Goal: Information Seeking & Learning: Learn about a topic

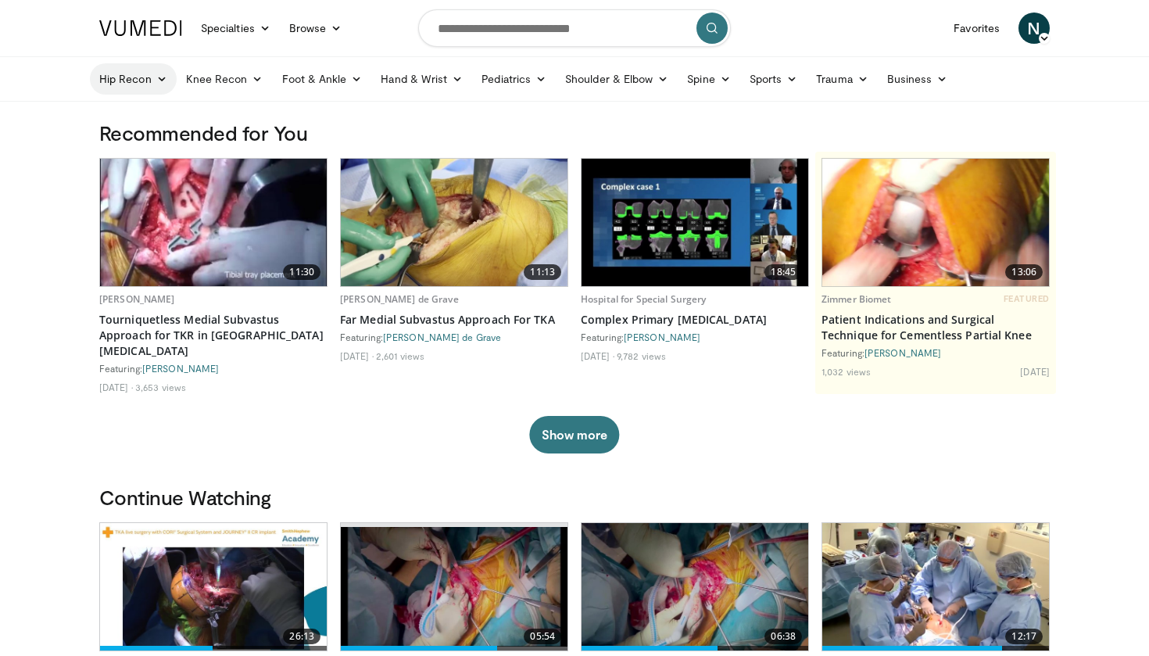
click at [154, 82] on link "Hip Recon" at bounding box center [133, 78] width 87 height 31
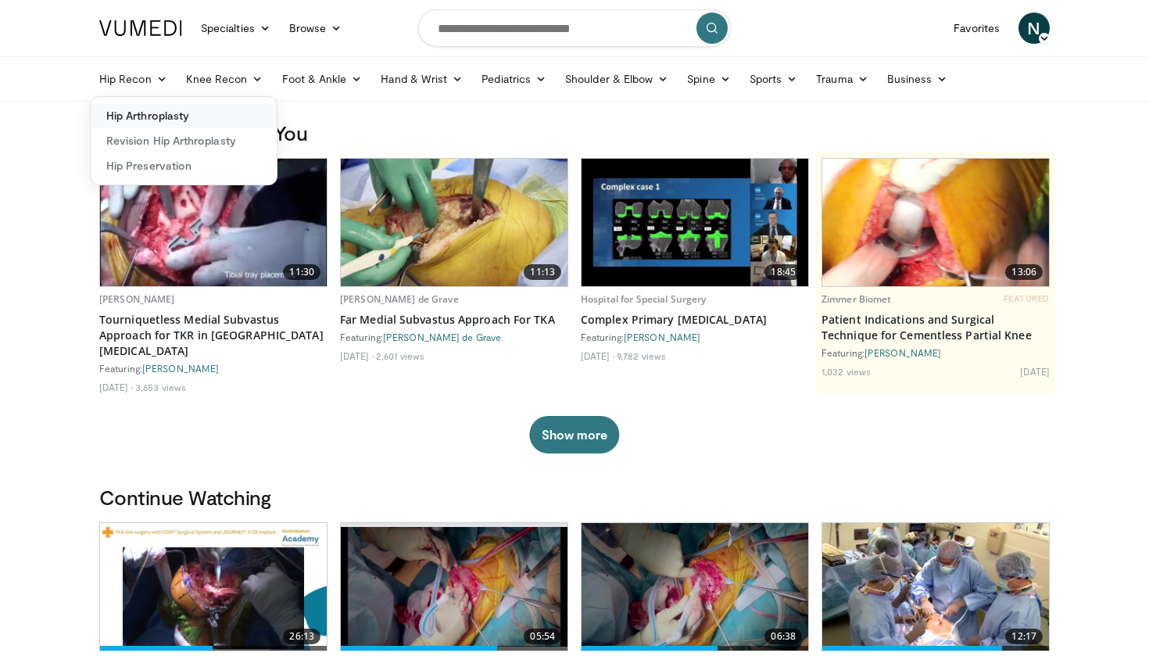
click at [155, 115] on link "Hip Arthroplasty" at bounding box center [184, 115] width 186 height 25
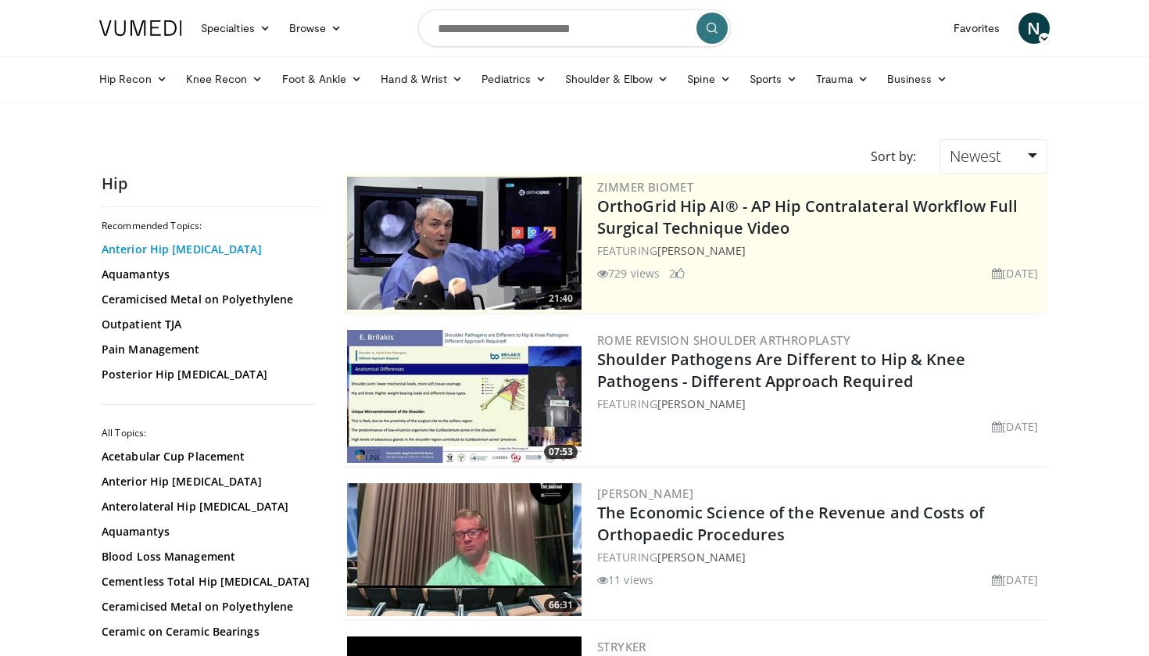
click at [187, 250] on link "Anterior Hip [MEDICAL_DATA]" at bounding box center [207, 250] width 211 height 16
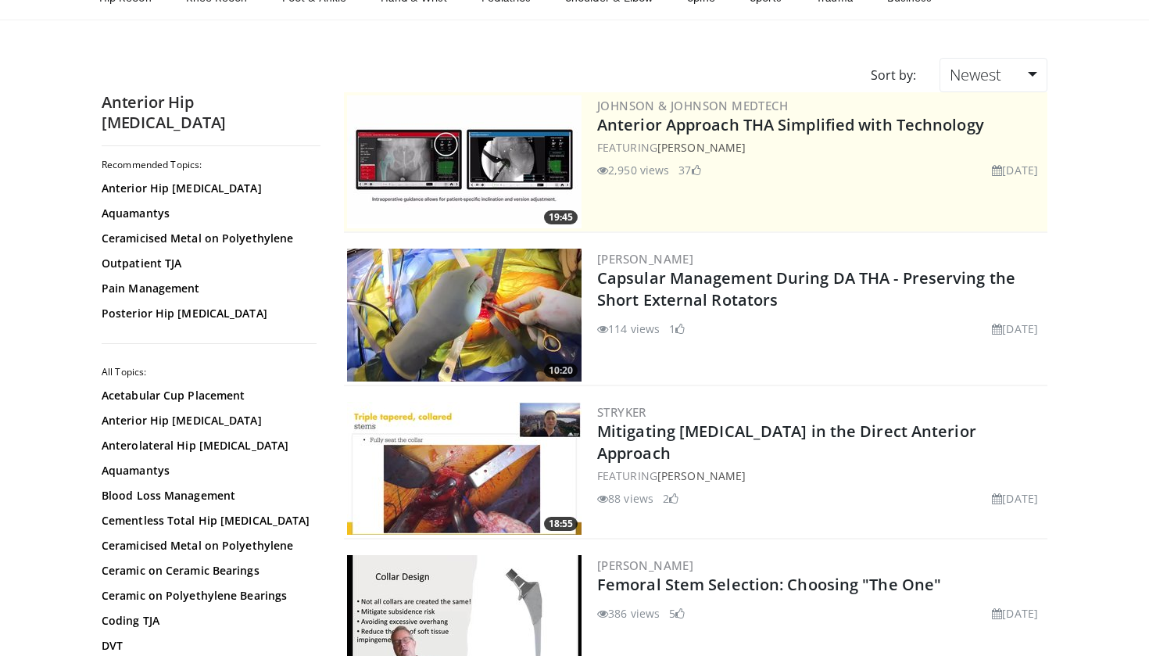
scroll to position [82, 0]
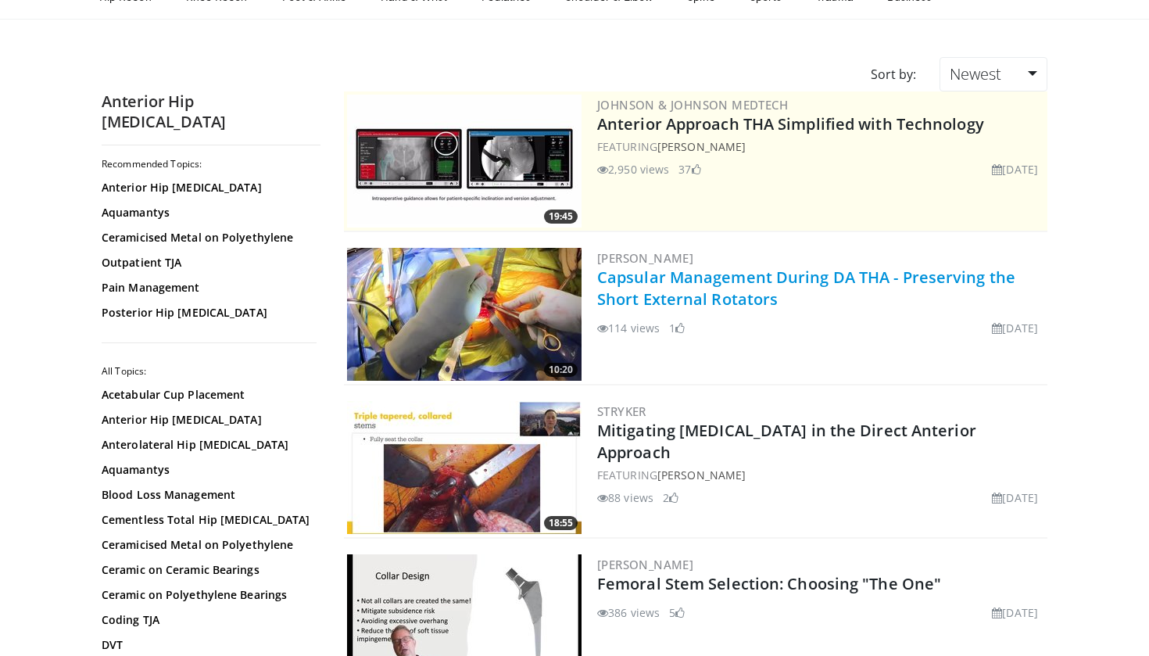
click at [714, 294] on link "Capsular Management During DA THA - Preserving the Short External Rotators" at bounding box center [806, 288] width 418 height 43
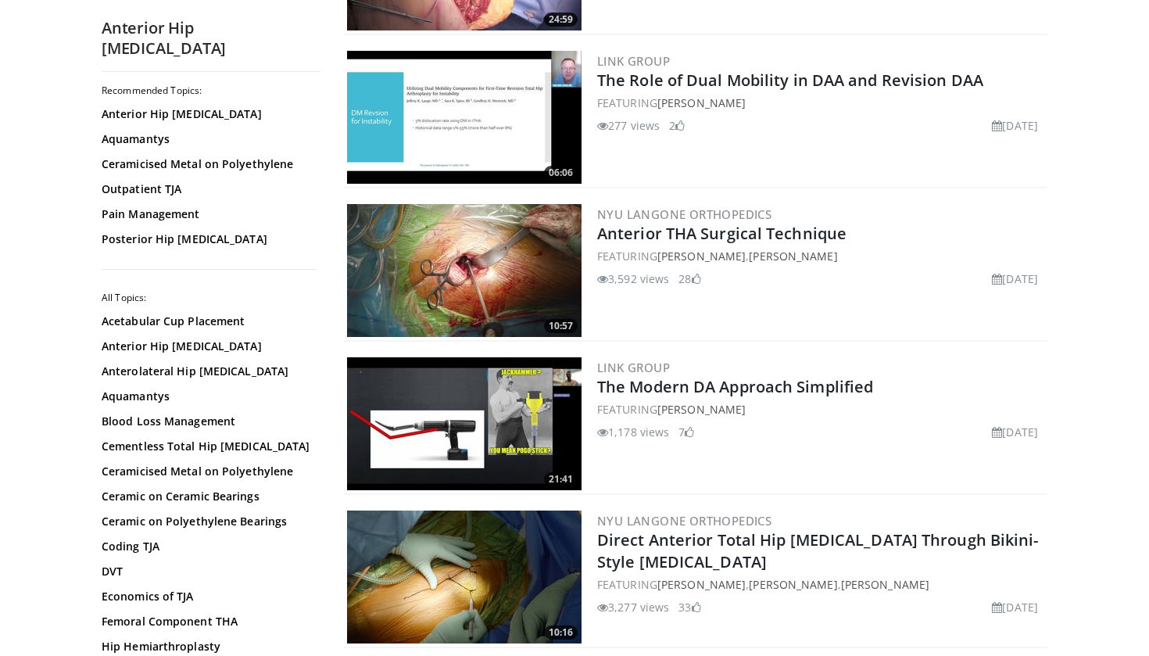
scroll to position [3028, 0]
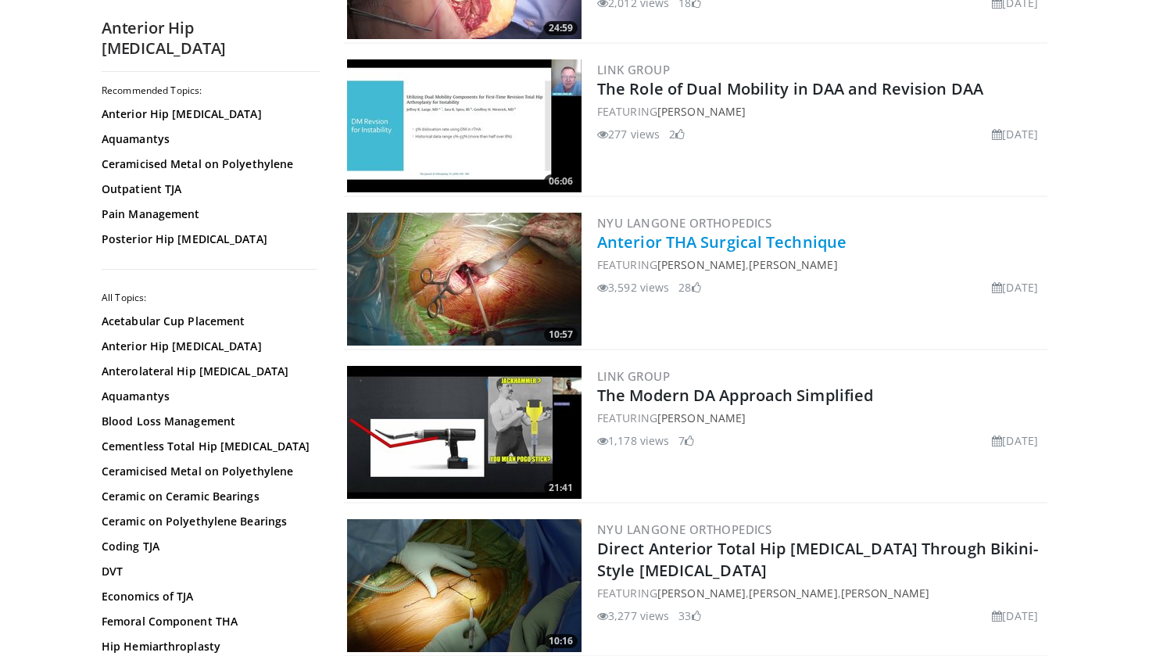
click at [704, 241] on link "Anterior THA Surgical Technique" at bounding box center [721, 241] width 249 height 21
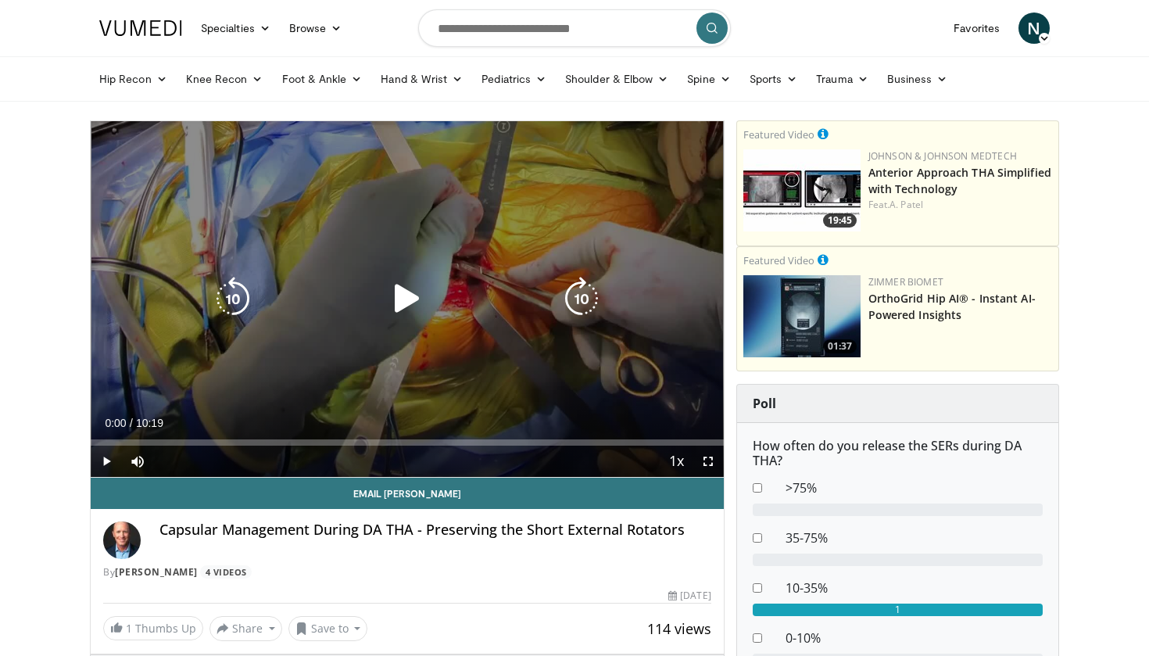
click at [398, 303] on icon "Video Player" at bounding box center [407, 299] width 44 height 44
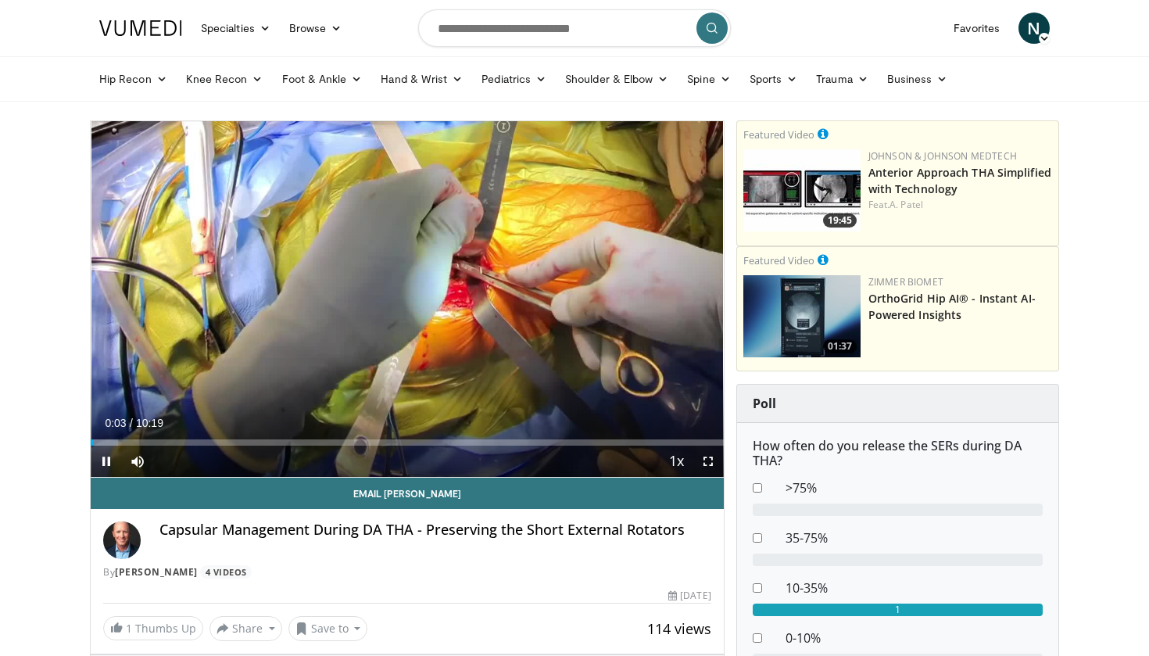
click at [711, 459] on span "Video Player" at bounding box center [707, 461] width 31 height 31
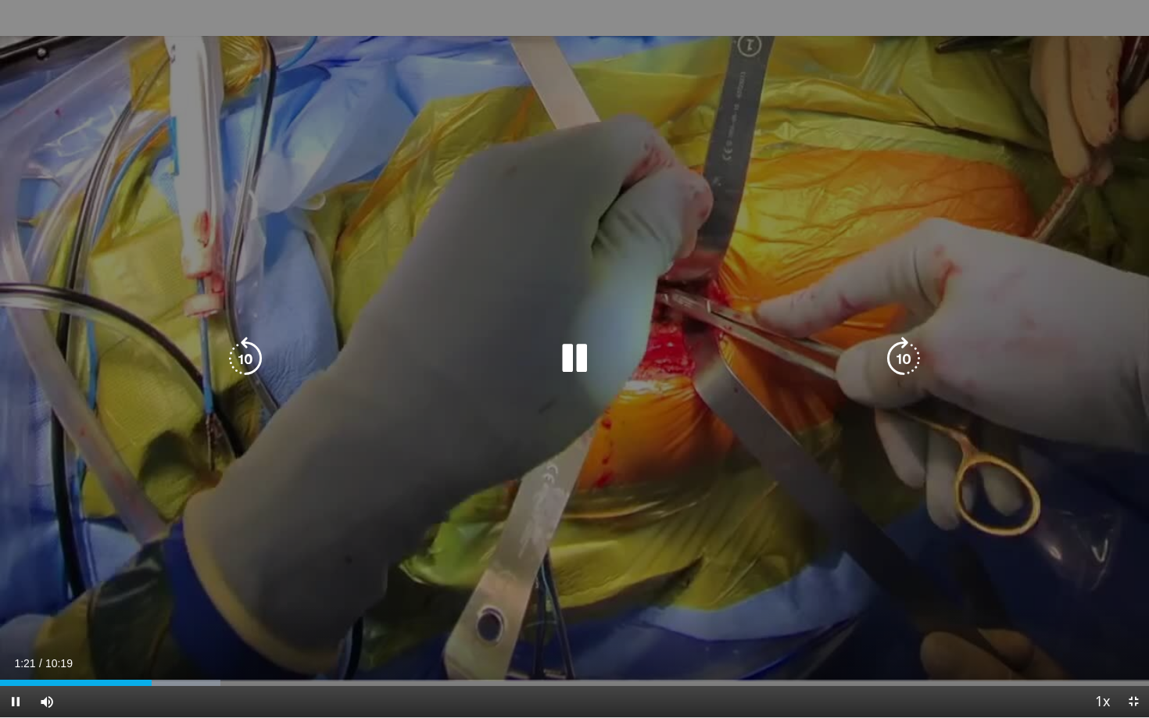
click at [574, 349] on icon "Video Player" at bounding box center [575, 359] width 44 height 44
click at [573, 357] on icon "Video Player" at bounding box center [575, 359] width 44 height 44
click at [585, 359] on icon "Video Player" at bounding box center [575, 359] width 44 height 44
click at [577, 368] on icon "Video Player" at bounding box center [575, 359] width 44 height 44
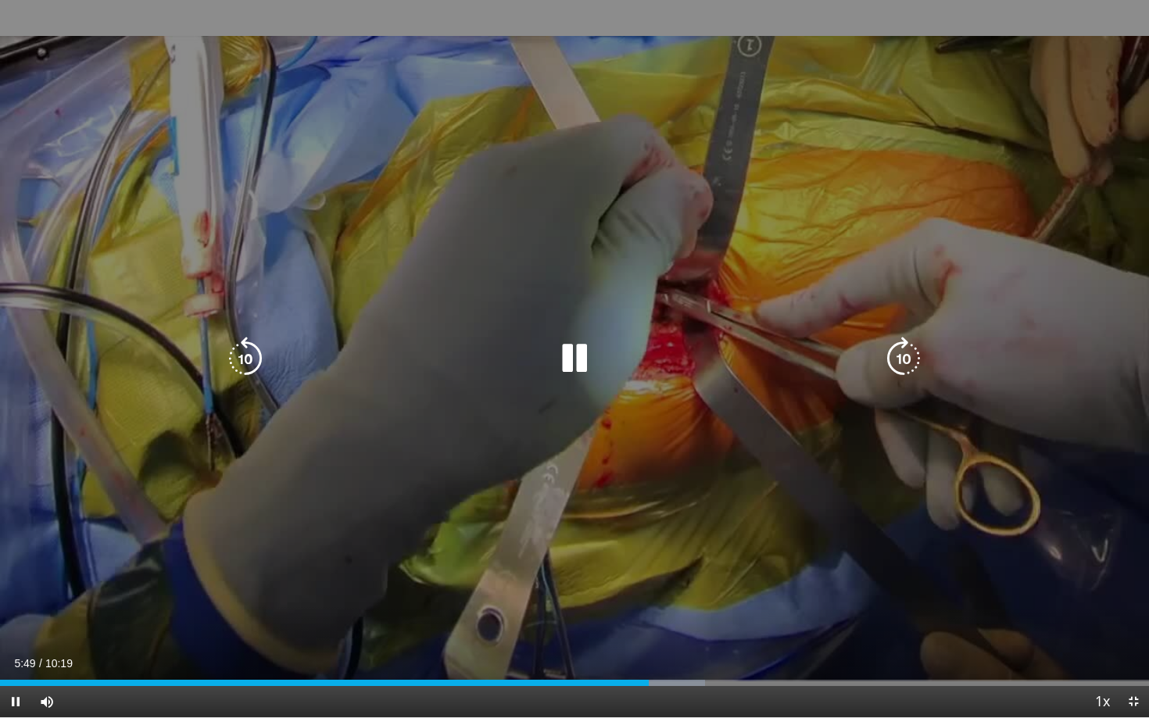
click at [578, 362] on icon "Video Player" at bounding box center [575, 359] width 44 height 44
click at [571, 370] on icon "Video Player" at bounding box center [575, 359] width 44 height 44
click at [559, 360] on icon "Video Player" at bounding box center [575, 359] width 44 height 44
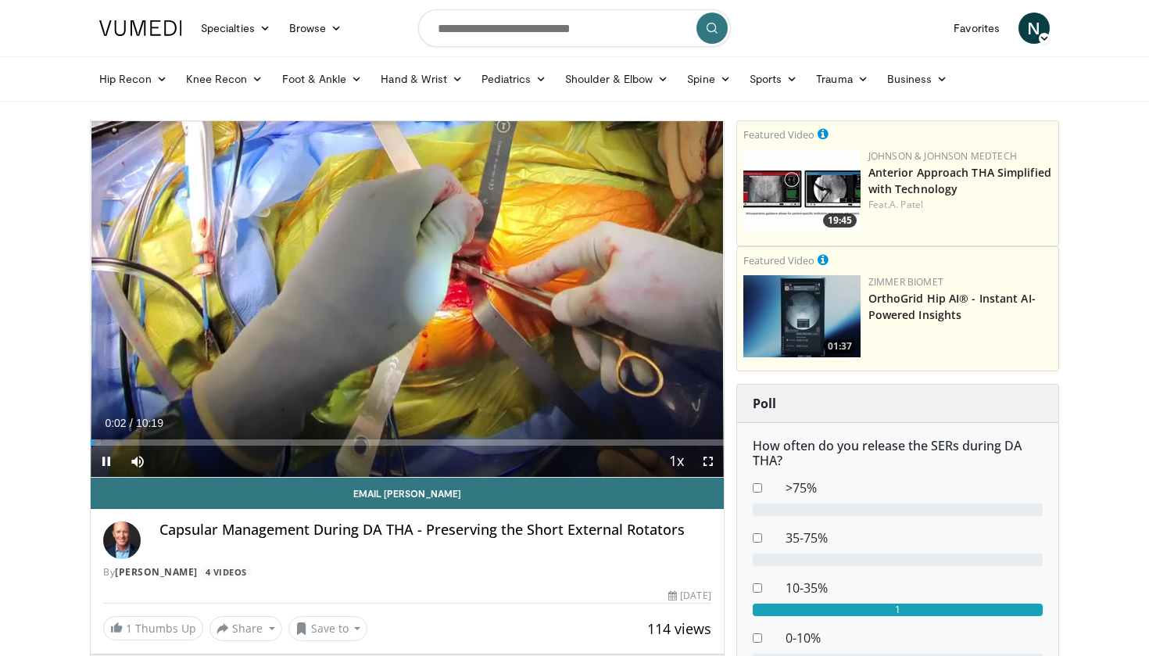
click at [105, 462] on span "Video Player" at bounding box center [106, 461] width 31 height 31
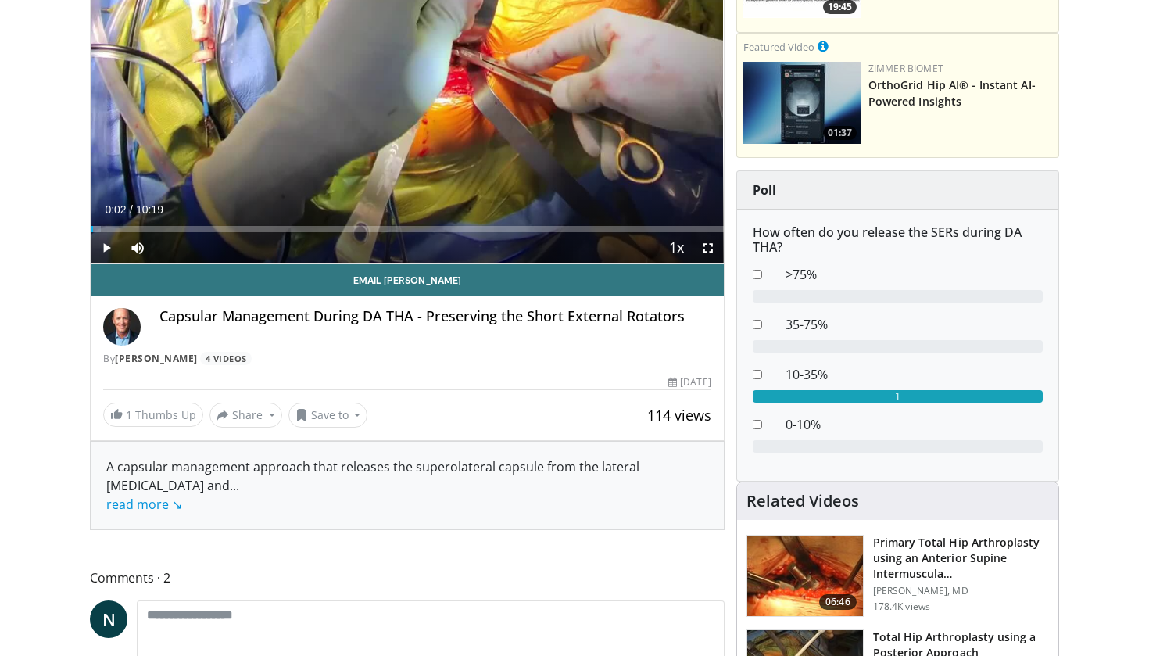
scroll to position [219, 0]
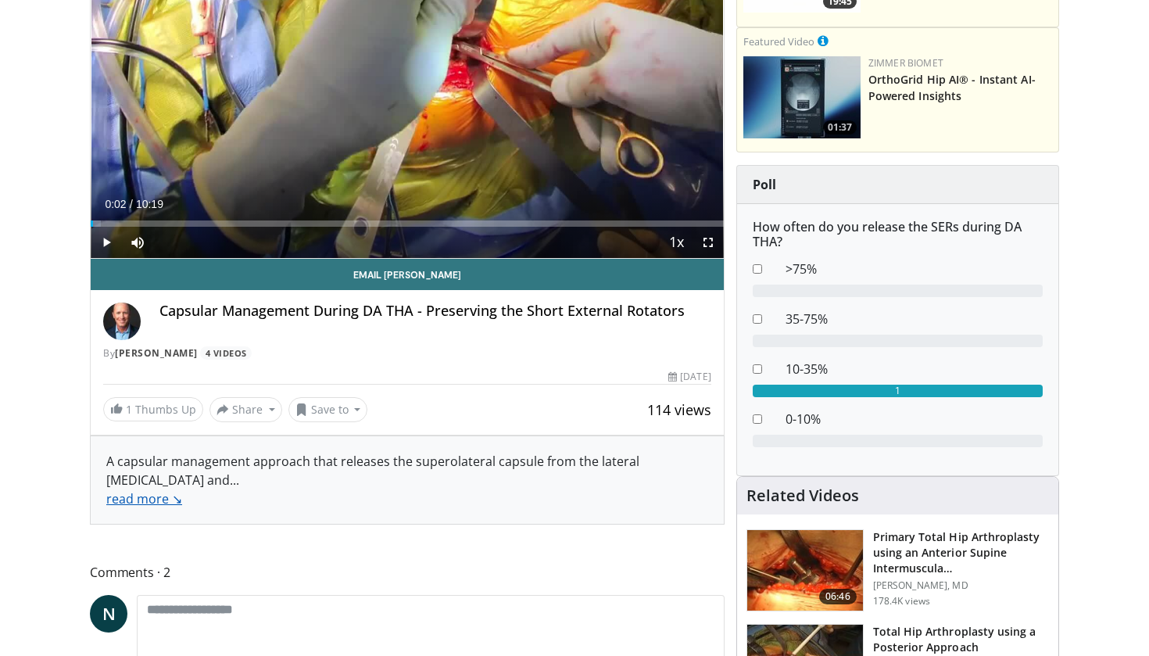
click at [149, 501] on link "read more ↘" at bounding box center [144, 498] width 76 height 17
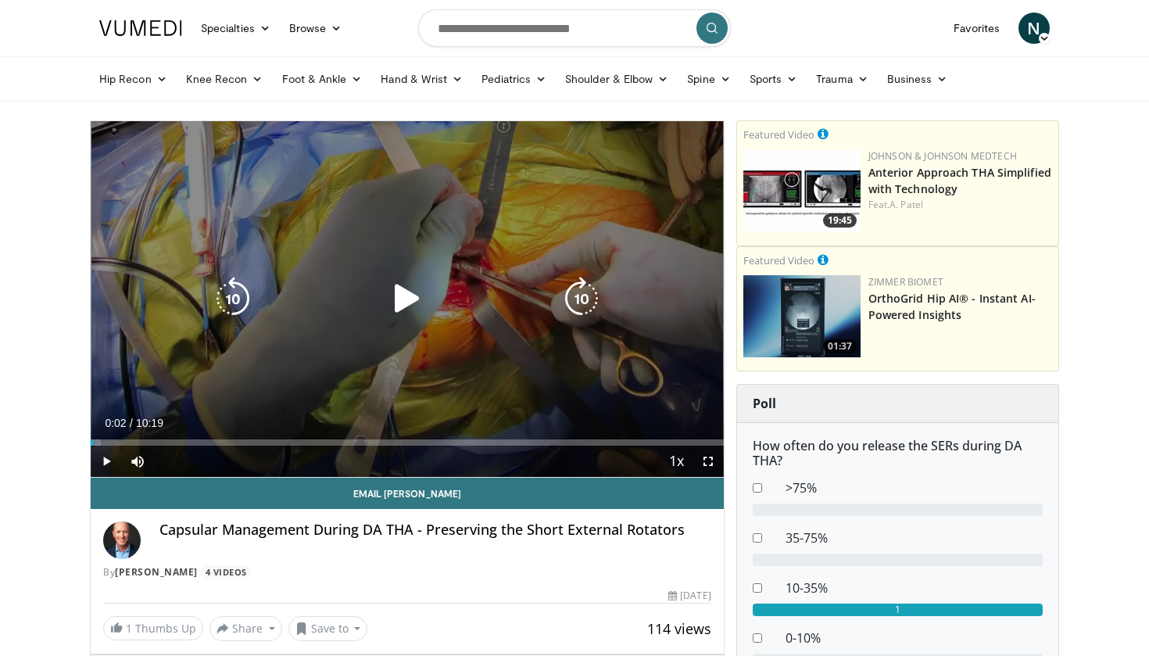
scroll to position [0, 0]
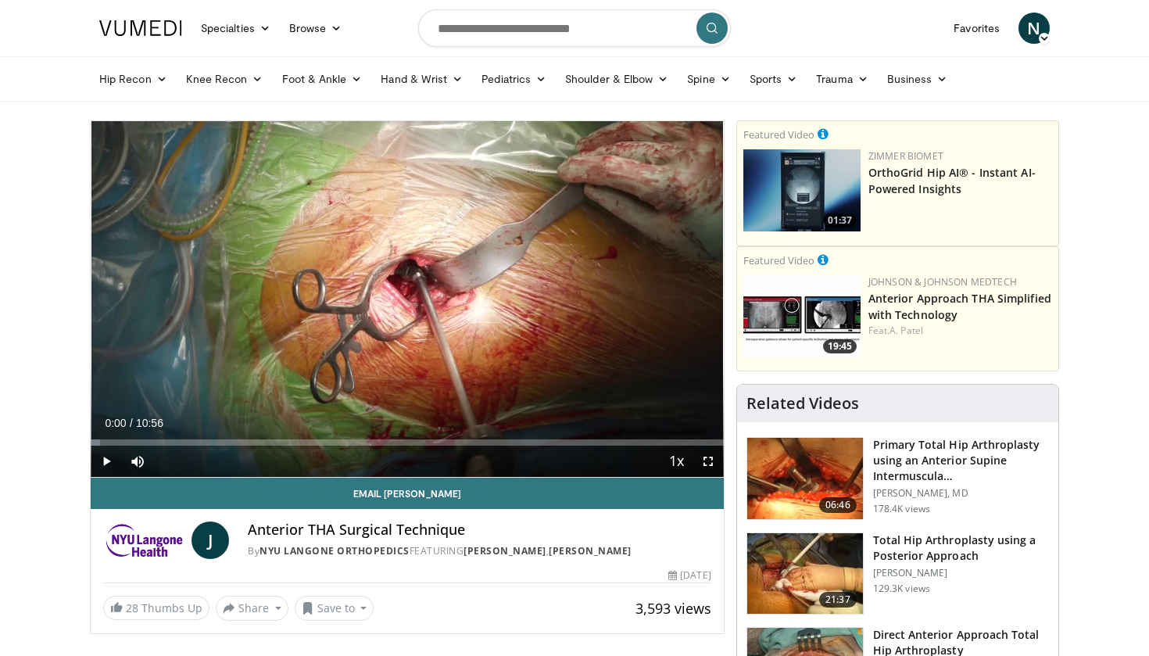
click at [106, 463] on span "Video Player" at bounding box center [106, 461] width 31 height 31
click at [707, 462] on span "Video Player" at bounding box center [707, 461] width 31 height 31
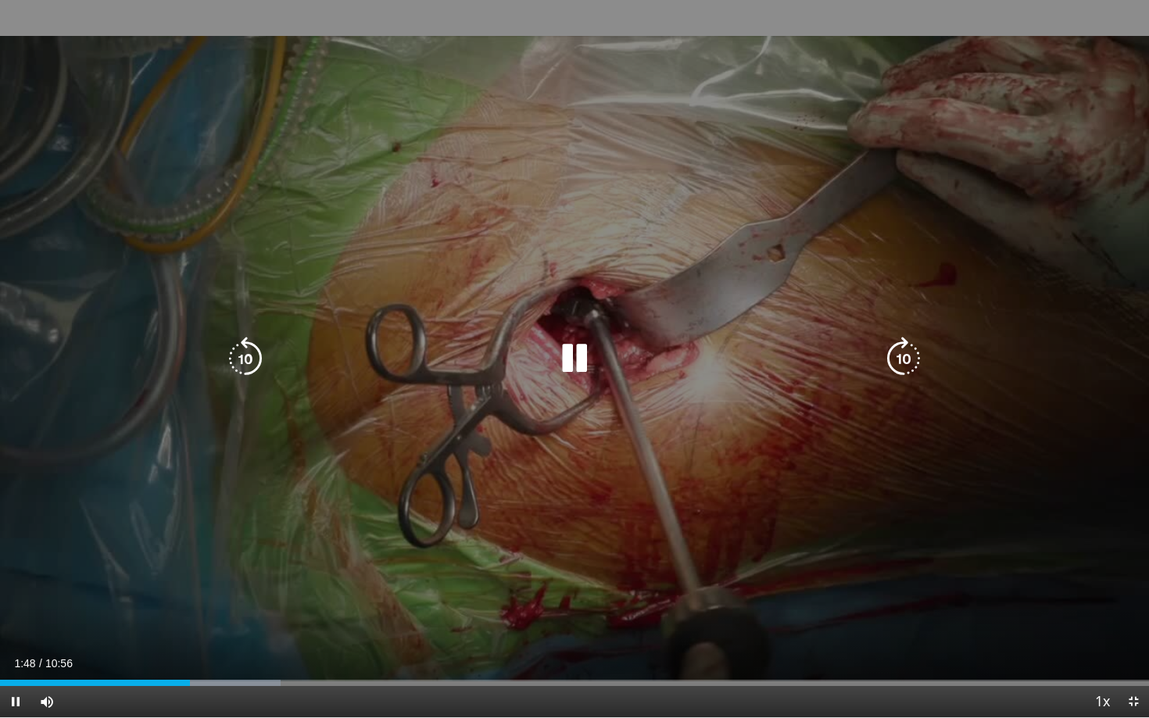
click at [568, 354] on icon "Video Player" at bounding box center [575, 359] width 44 height 44
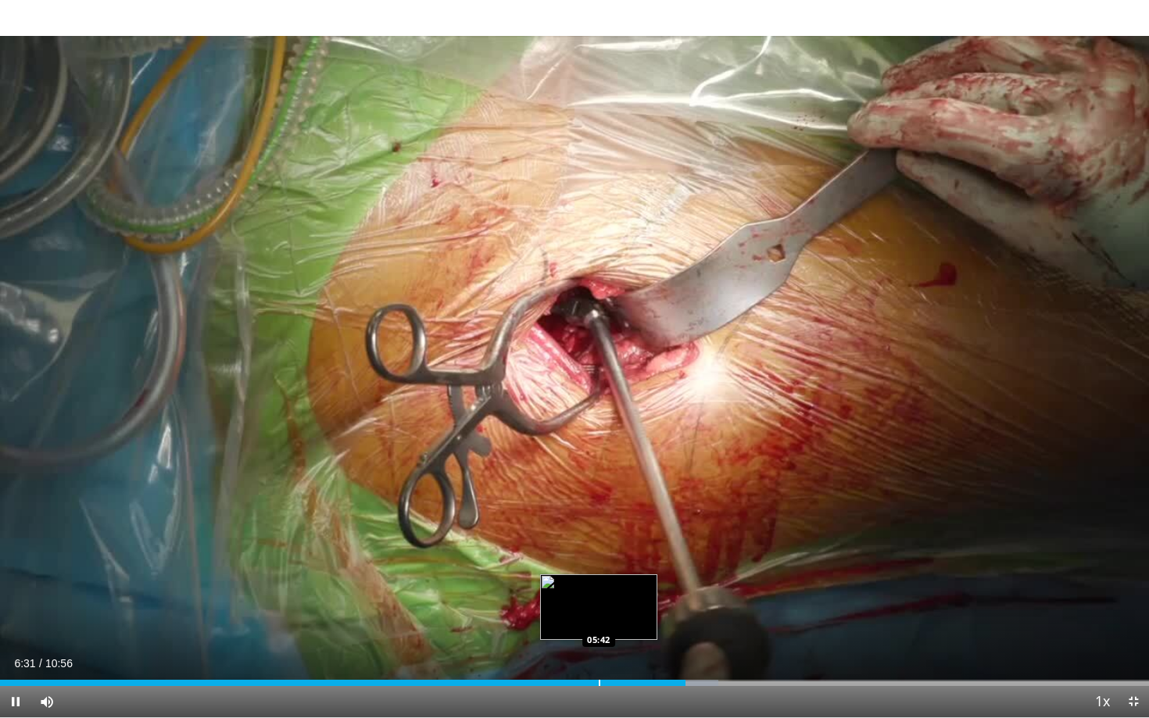
click at [599, 655] on div "Progress Bar" at bounding box center [600, 683] width 2 height 6
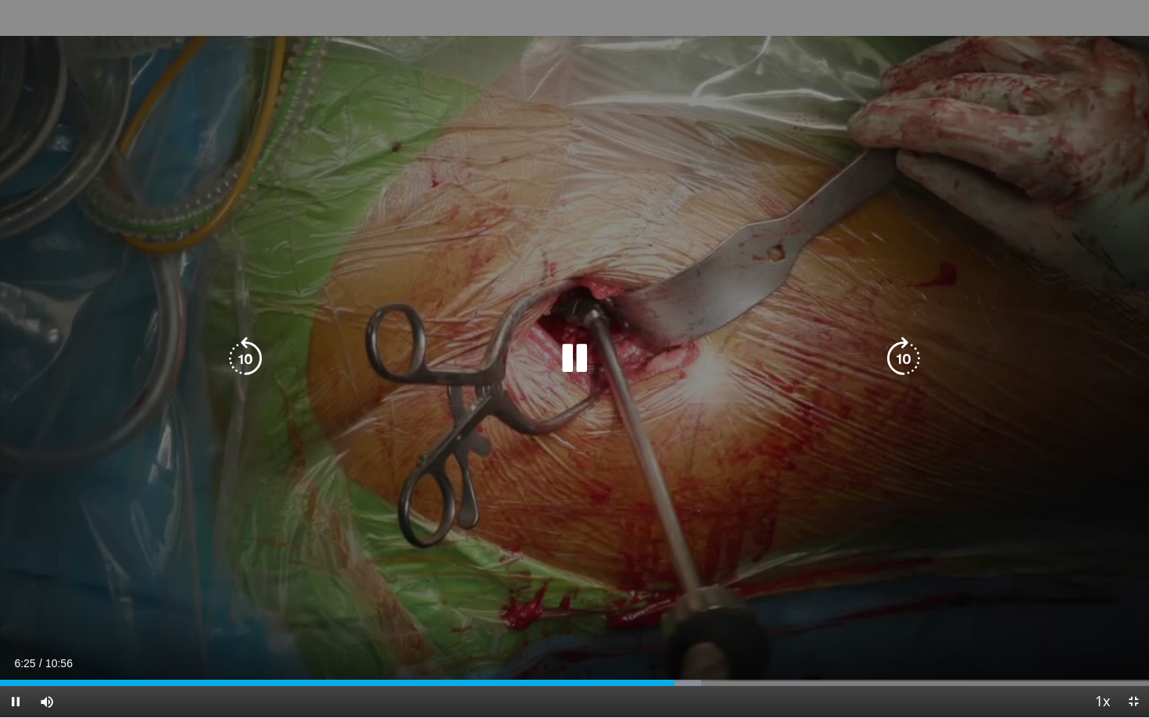
click at [252, 361] on icon "Video Player" at bounding box center [246, 359] width 44 height 44
click at [248, 356] on icon "Video Player" at bounding box center [246, 359] width 44 height 44
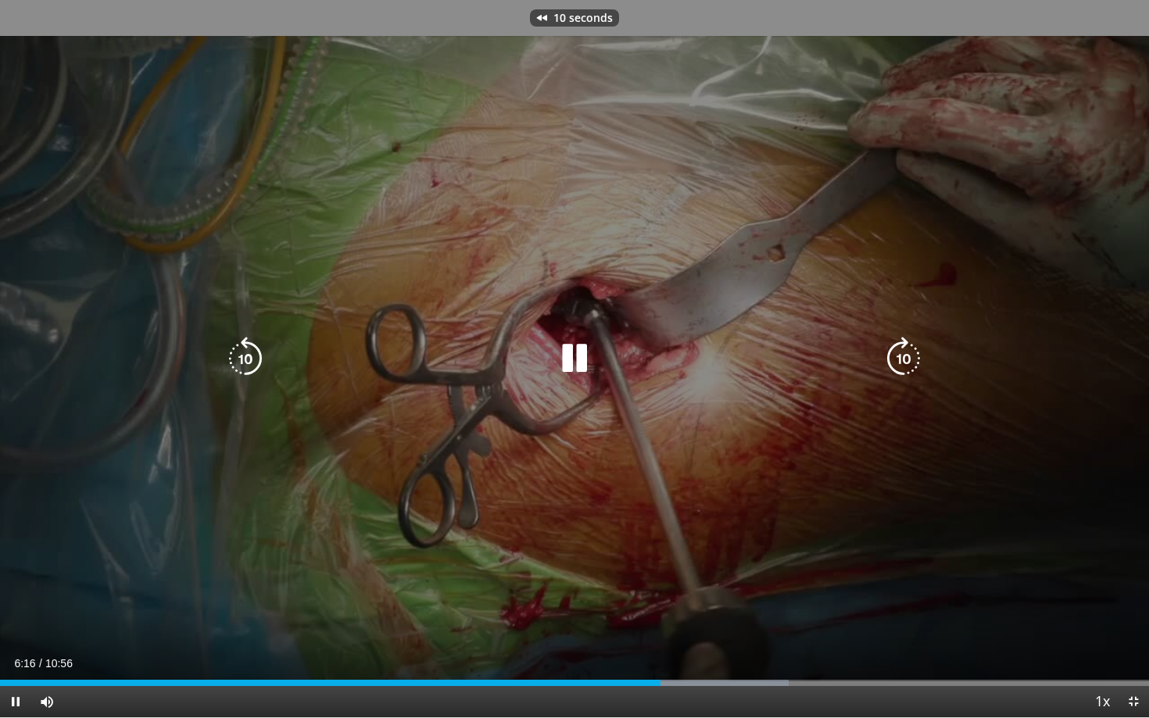
click at [248, 356] on icon "Video Player" at bounding box center [246, 359] width 44 height 44
click at [250, 362] on icon "Video Player" at bounding box center [246, 359] width 44 height 44
click at [249, 361] on icon "Video Player" at bounding box center [246, 359] width 44 height 44
click at [234, 363] on icon "Video Player" at bounding box center [246, 359] width 44 height 44
click at [248, 361] on icon "Video Player" at bounding box center [246, 359] width 44 height 44
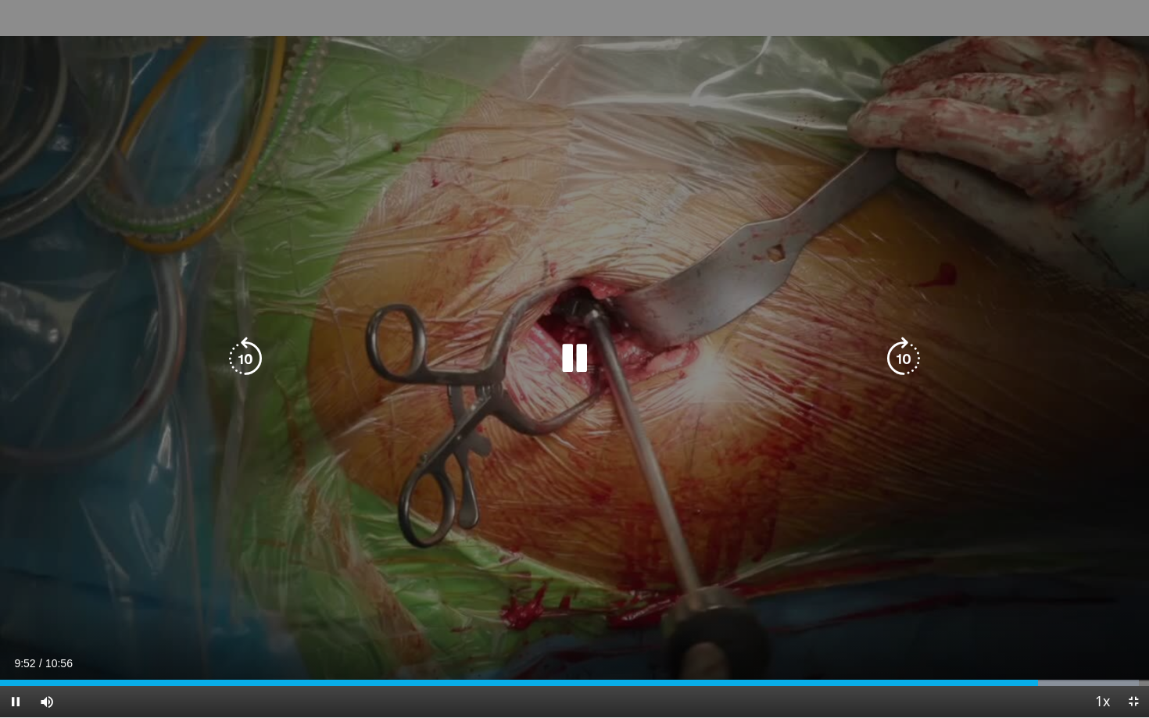
click at [568, 364] on icon "Video Player" at bounding box center [575, 359] width 44 height 44
click at [574, 350] on icon "Video Player" at bounding box center [575, 359] width 44 height 44
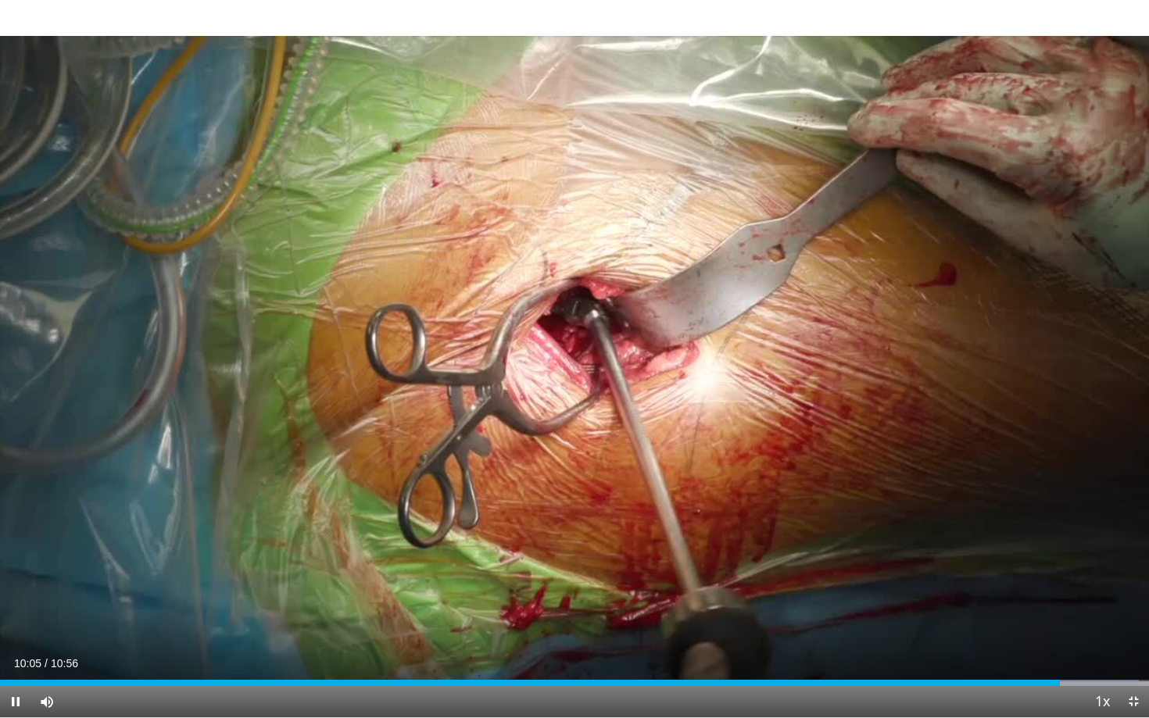
click at [1131, 655] on span "Video Player" at bounding box center [1133, 701] width 31 height 31
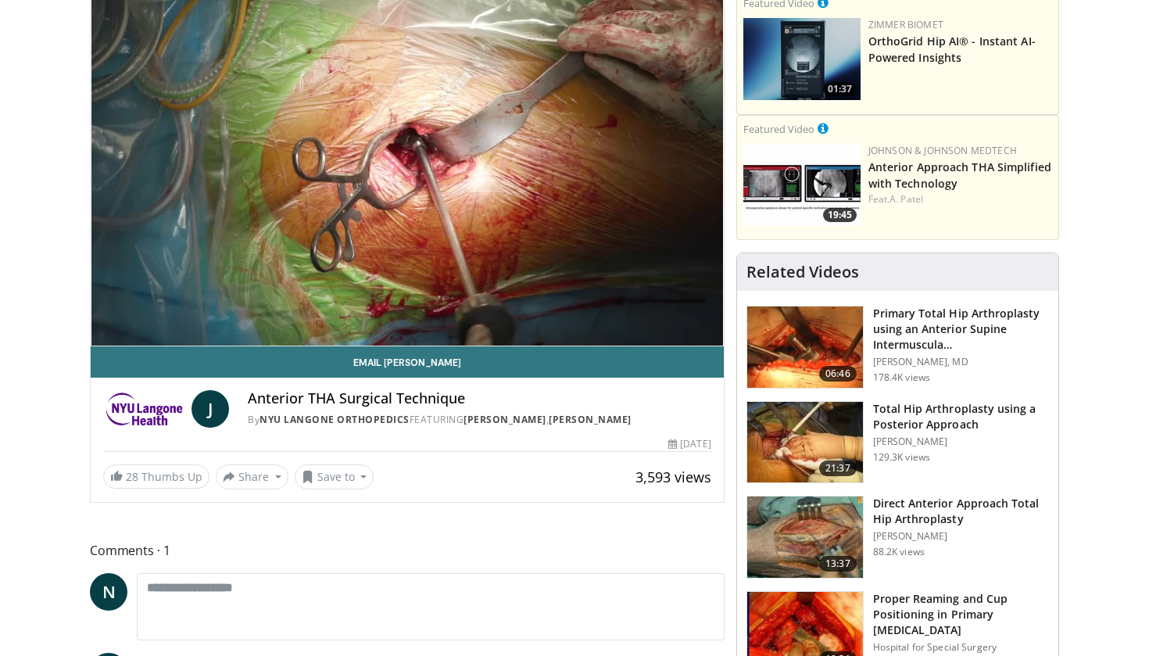
scroll to position [133, 0]
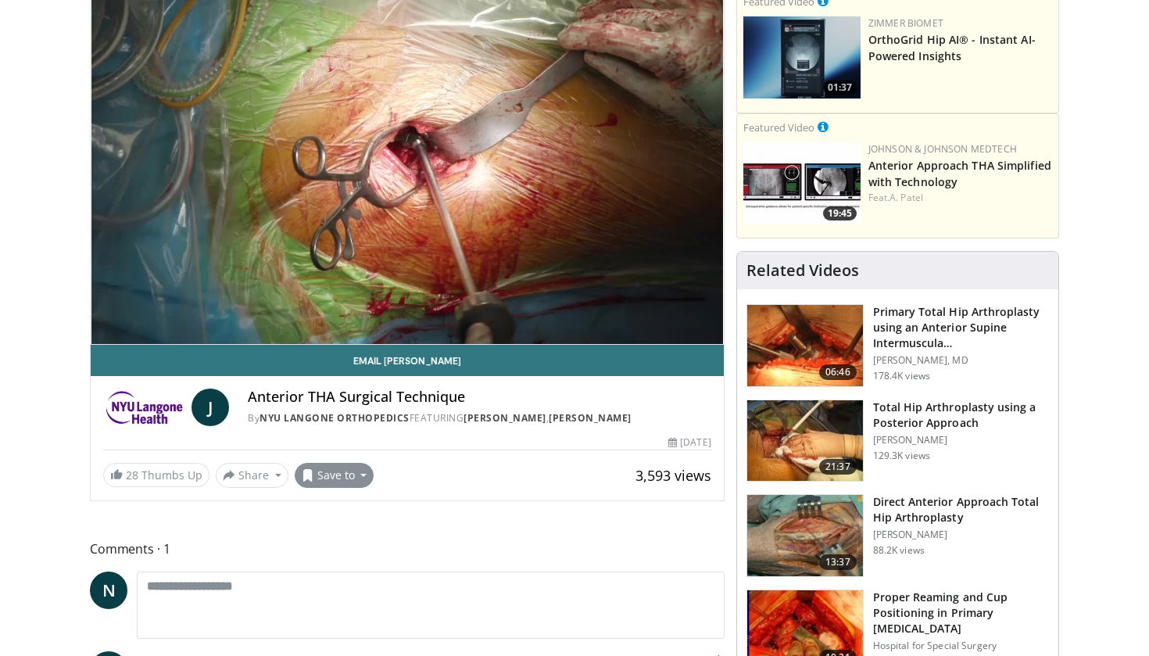
click at [353, 477] on button "Save to" at bounding box center [335, 475] width 80 height 25
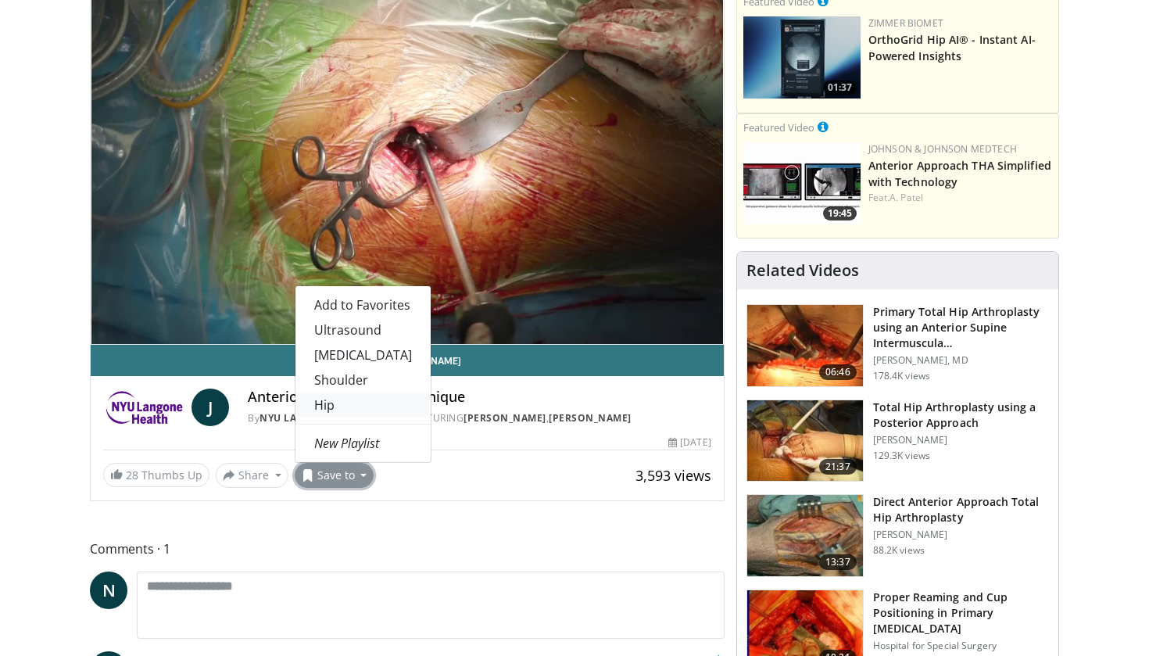
click at [332, 406] on link "Hip" at bounding box center [362, 404] width 135 height 25
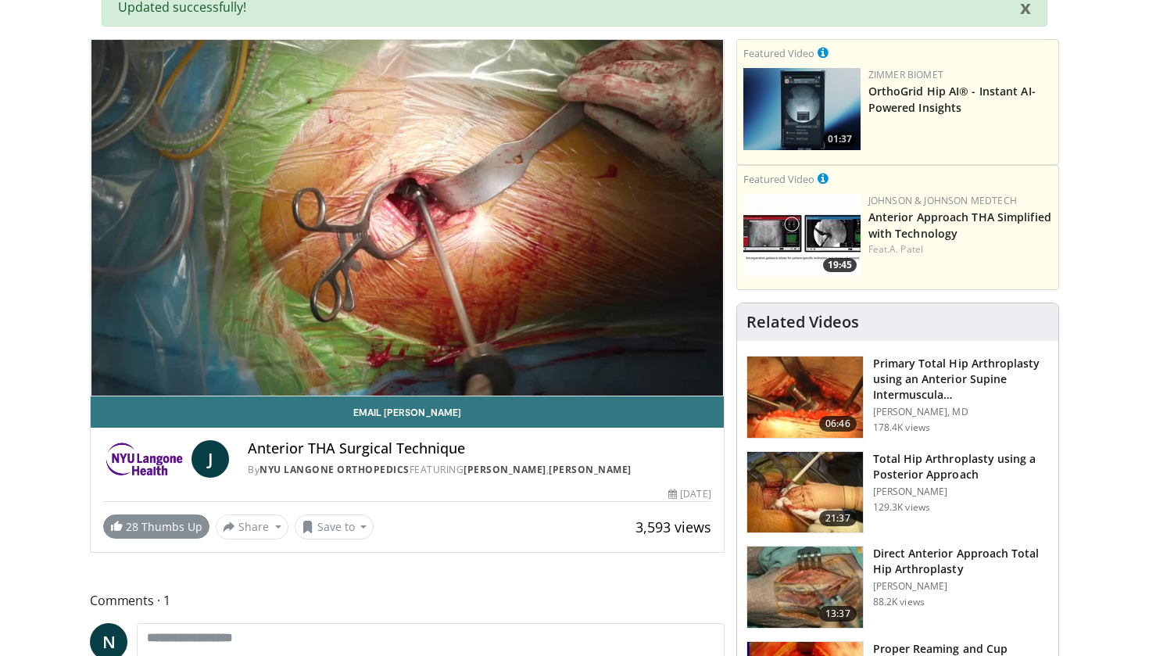
click at [174, 530] on link "28 Thumbs Up" at bounding box center [156, 526] width 106 height 24
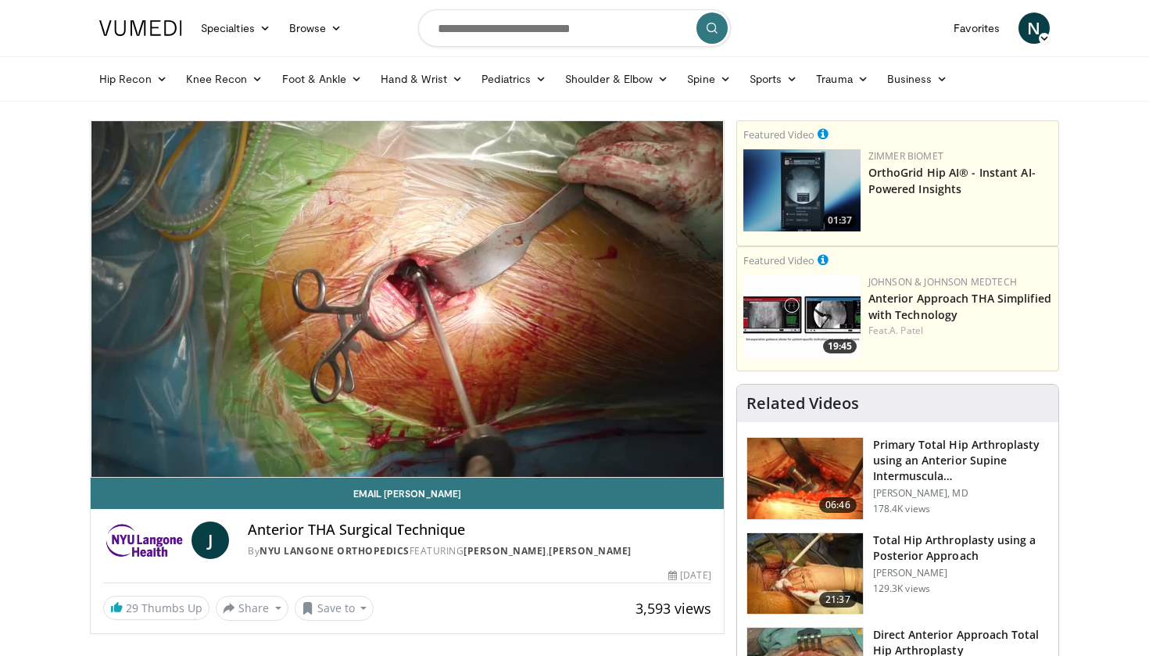
scroll to position [0, 0]
